Goal: Information Seeking & Learning: Learn about a topic

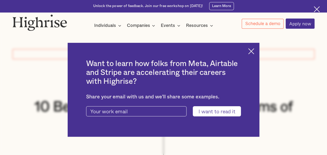
click at [254, 50] on img at bounding box center [251, 51] width 6 height 6
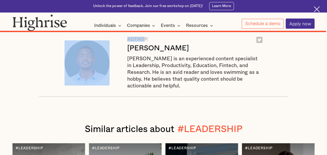
scroll to position [4550, 0]
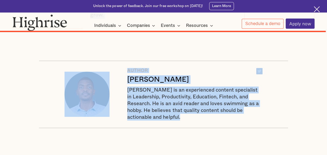
drag, startPoint x: 91, startPoint y: 74, endPoint x: 181, endPoint y: 60, distance: 91.2
copy div "Do you want to lead with confidence and empower your team to thrive? Perhaps ma…"
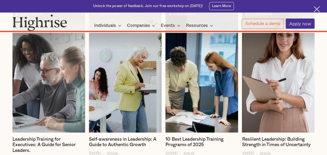
scroll to position [4726, 0]
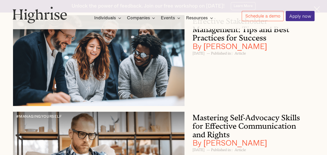
scroll to position [49, 0]
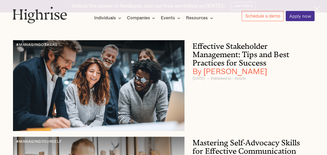
click at [227, 45] on h3 "Effective Stakeholder Management: Tips and Best Practices for Success By Andrew…" at bounding box center [247, 57] width 109 height 35
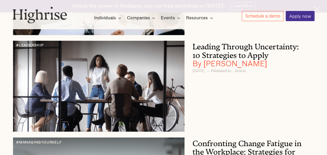
scroll to position [447, 0]
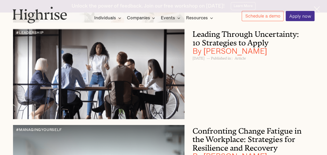
click at [225, 37] on h3 "Leading Through Uncertainty: 10 Strategies to Apply By Andrew Langat" at bounding box center [247, 41] width 109 height 27
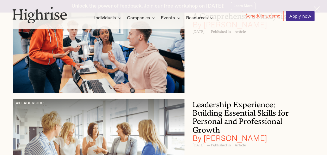
scroll to position [6187, 0]
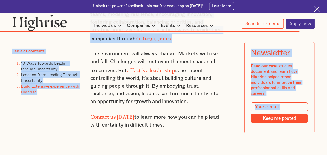
scroll to position [2817, 0]
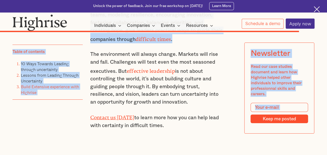
drag, startPoint x: 58, startPoint y: 105, endPoint x: 188, endPoint y: 88, distance: 130.7
copy div "Leading Through Uncertainty: 10 Strategies to Apply BY Andrew Langat — August 2…"
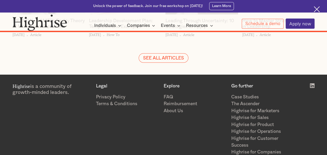
scroll to position [3243, 0]
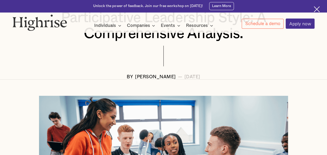
scroll to position [34, 0]
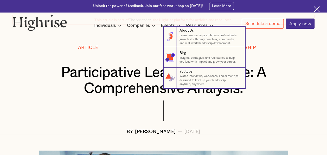
click at [65, 72] on nav "8 About Us Learn how we helps ambitious professionals grow faster through coach…" at bounding box center [163, 57] width 326 height 61
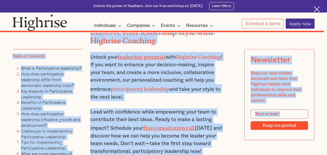
scroll to position [5175, 0]
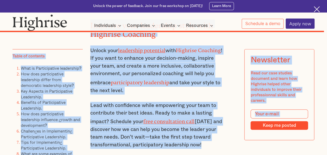
drag, startPoint x: 65, startPoint y: 71, endPoint x: 204, endPoint y: 34, distance: 143.8
copy div "articipative Leadership Style: A Comprehensive Analysis. BY Andrew Langat — Nov…"
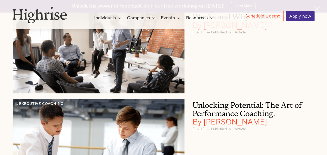
scroll to position [6560, 0]
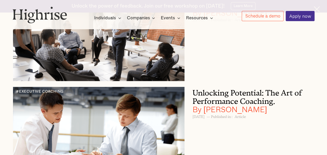
click at [221, 17] on h3 "Group Coaching: How It Works and Why It Matters By [PERSON_NAME]" at bounding box center [247, 3] width 109 height 27
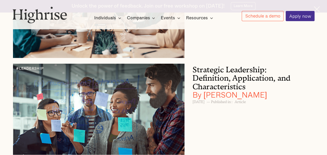
scroll to position [6859, 0]
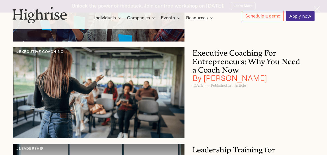
scroll to position [6981, 0]
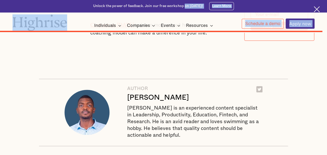
scroll to position [5066, 0]
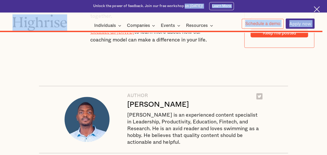
drag, startPoint x: 29, startPoint y: 106, endPoint x: 186, endPoint y: 55, distance: 164.8
copy div "Group Coaching: How It Works and Why It Matters BY Andrew Langat — November 13,…"
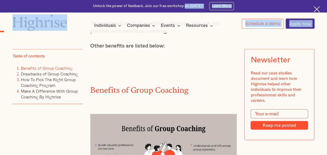
scroll to position [124, 0]
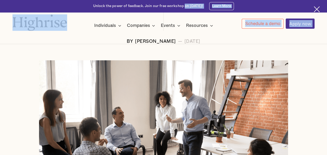
click at [235, 88] on img at bounding box center [163, 128] width 249 height 136
click at [302, 64] on div at bounding box center [163, 128] width 302 height 136
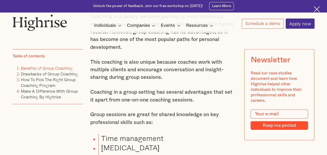
scroll to position [282, 0]
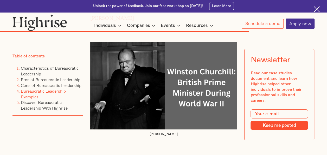
scroll to position [2898, 0]
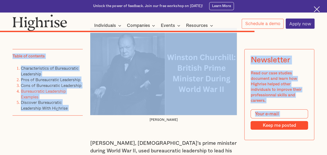
drag, startPoint x: 30, startPoint y: 105, endPoint x: 171, endPoint y: 67, distance: 146.7
copy div "Bureaucratic Leadership: Definition, Pros, and Cons BY Andrew Langat — November…"
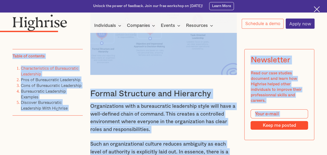
scroll to position [870, 0]
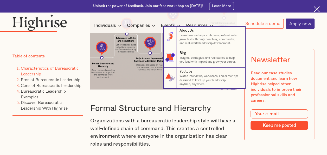
click at [142, 61] on nav "8 About Us Learn how we helps ambitious professionals grow faster through coach…" at bounding box center [163, 57] width 326 height 61
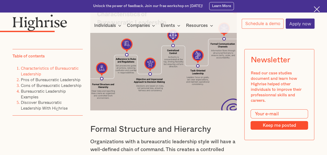
scroll to position [839, 0]
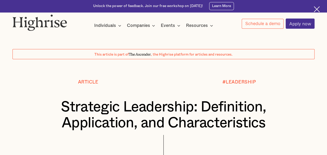
click at [63, 106] on h1 "Strategic Leadership: Definition, Application, and Characteristics" at bounding box center [163, 115] width 277 height 32
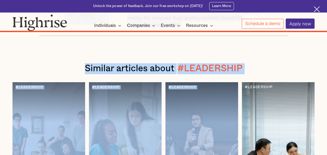
scroll to position [5257, 0]
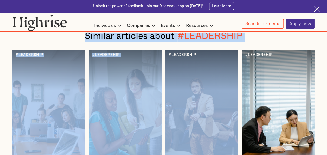
drag, startPoint x: 63, startPoint y: 106, endPoint x: 176, endPoint y: 47, distance: 127.6
copy div "Strategic Leadership: Definition, Application, and Characteristics BY Andrew La…"
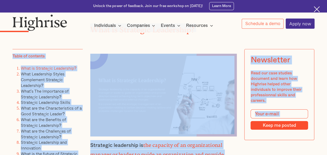
scroll to position [810, 0]
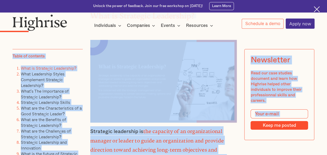
click at [173, 88] on img at bounding box center [163, 81] width 147 height 83
click at [183, 82] on img at bounding box center [163, 81] width 147 height 83
click at [199, 104] on img at bounding box center [163, 81] width 147 height 83
click at [192, 145] on strong "the capacity of an organizational manager or leader to guide an organization an…" at bounding box center [157, 143] width 134 height 31
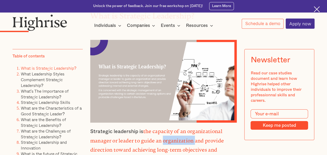
click at [192, 145] on strong "the capacity of an organizational manager or leader to guide an organization an…" at bounding box center [157, 143] width 134 height 31
click at [219, 145] on strong "the capacity of an organizational manager or leader to guide an organization an…" at bounding box center [157, 143] width 134 height 31
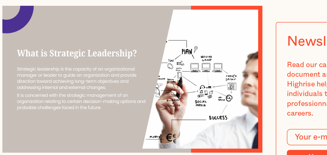
scroll to position [810, 0]
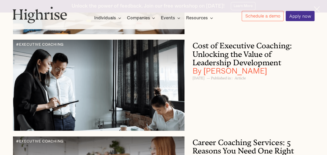
scroll to position [7726, 0]
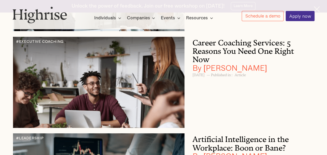
scroll to position [7838, 0]
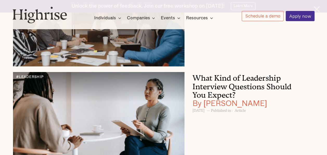
scroll to position [8323, 0]
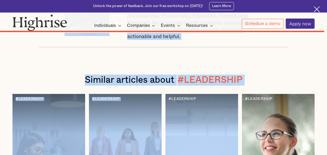
scroll to position [3761, 0]
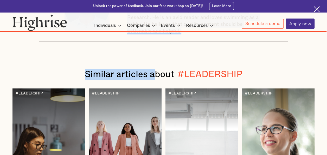
drag, startPoint x: 47, startPoint y: 52, endPoint x: 157, endPoint y: 36, distance: 110.5
copy div "10 Leadership Skills for Managers to Empower Your Team BY Andrew Langat — Septe…"
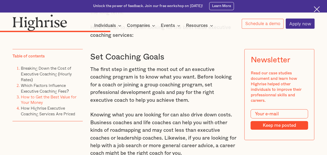
scroll to position [1714, 0]
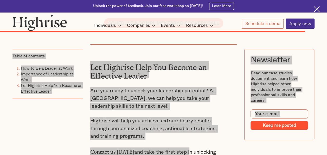
scroll to position [3983, 0]
